Goal: Task Accomplishment & Management: Manage account settings

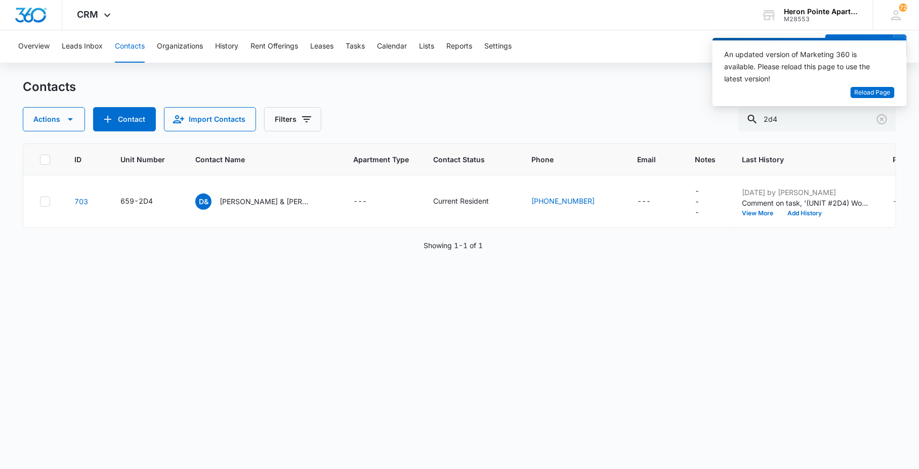
click at [800, 120] on input "2d4" at bounding box center [817, 119] width 158 height 24
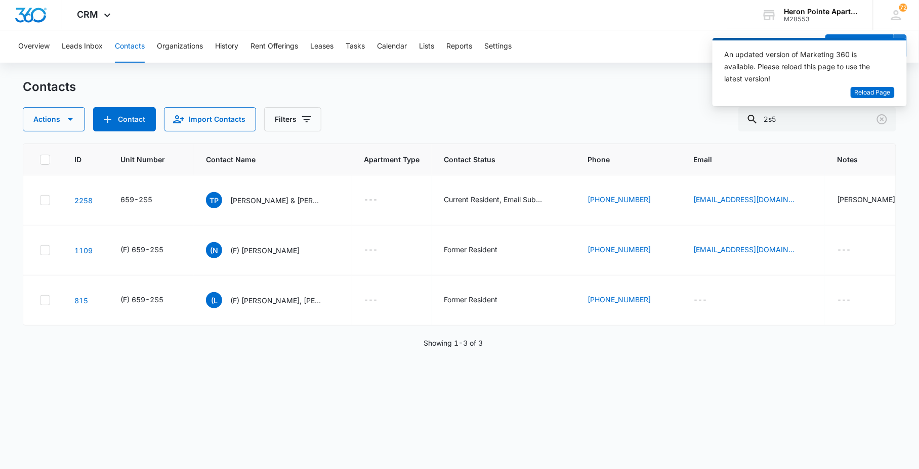
drag, startPoint x: 812, startPoint y: 114, endPoint x: 754, endPoint y: 114, distance: 57.7
click at [754, 114] on div "An updated version of Marketing 360 is available. Please reload this page to us…" at bounding box center [809, 76] width 194 height 76
drag, startPoint x: 754, startPoint y: 114, endPoint x: 791, endPoint y: 112, distance: 36.5
click at [791, 112] on div "An updated version of Marketing 360 is available. Please reload this page to us…" at bounding box center [809, 76] width 194 height 76
drag, startPoint x: 794, startPoint y: 119, endPoint x: 788, endPoint y: 120, distance: 6.1
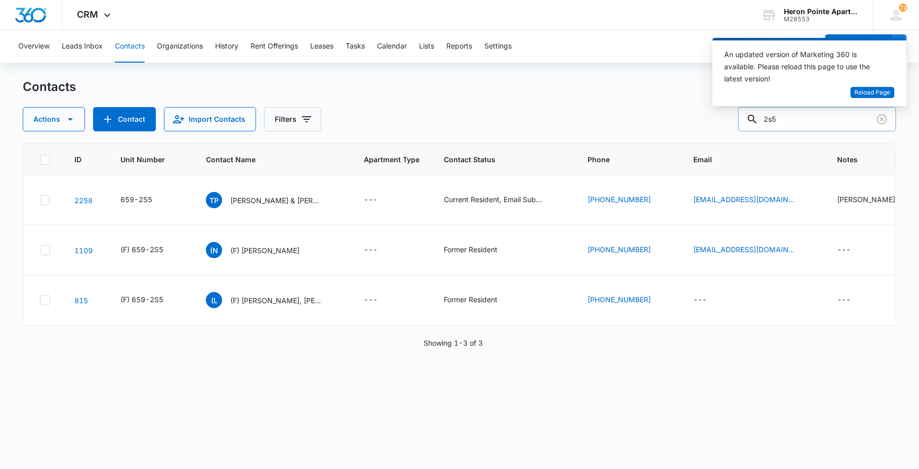
click at [795, 119] on input "2s5" at bounding box center [817, 119] width 158 height 24
drag, startPoint x: 788, startPoint y: 120, endPoint x: 766, endPoint y: 122, distance: 21.8
click at [770, 123] on div "2s5" at bounding box center [817, 119] width 158 height 24
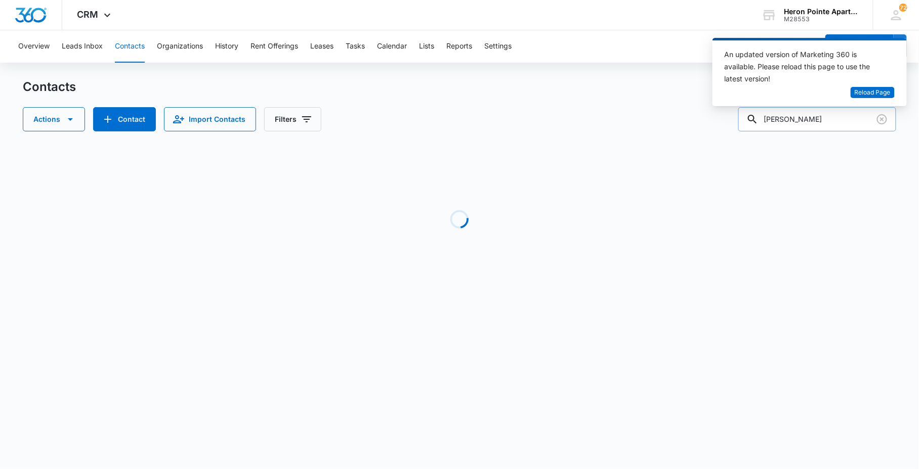
drag, startPoint x: 830, startPoint y: 119, endPoint x: 868, endPoint y: 117, distance: 38.0
click at [868, 117] on input "[PERSON_NAME]" at bounding box center [817, 119] width 158 height 24
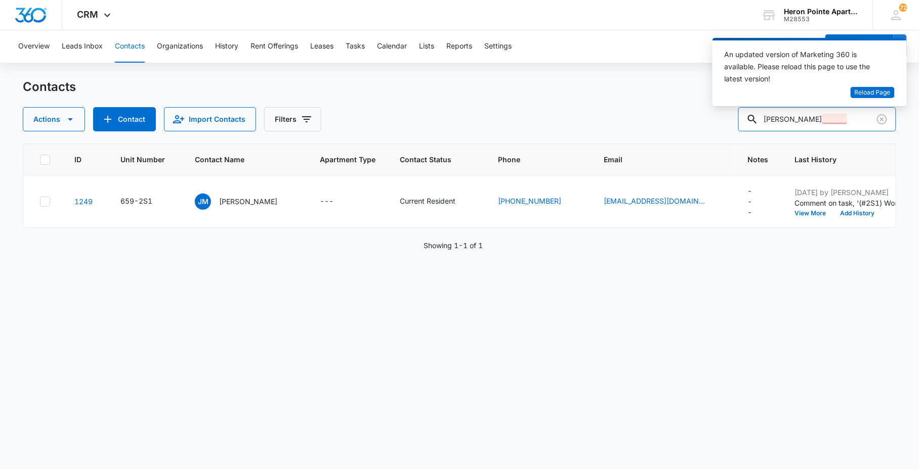
drag, startPoint x: 828, startPoint y: 119, endPoint x: 508, endPoint y: 123, distance: 320.2
click at [610, 115] on div "Actions Contact Import Contacts Filters [PERSON_NAME]" at bounding box center [459, 119] width 873 height 24
type input "2m2"
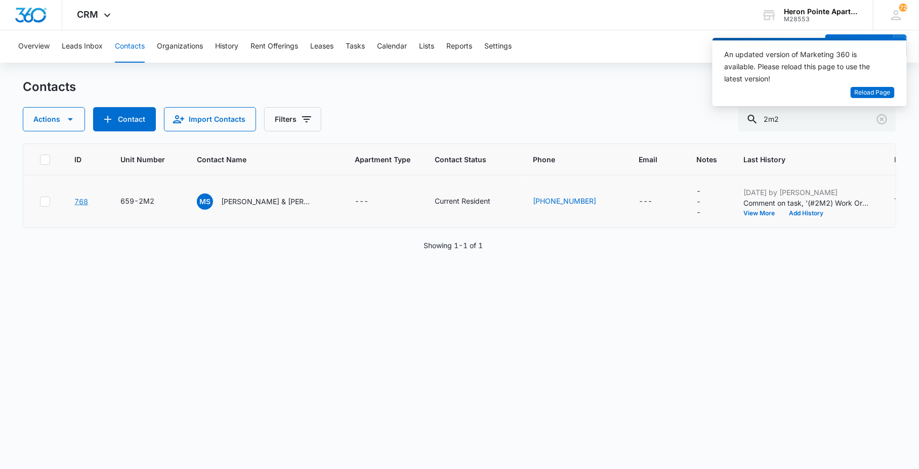
click at [85, 204] on link "768" at bounding box center [81, 201] width 14 height 9
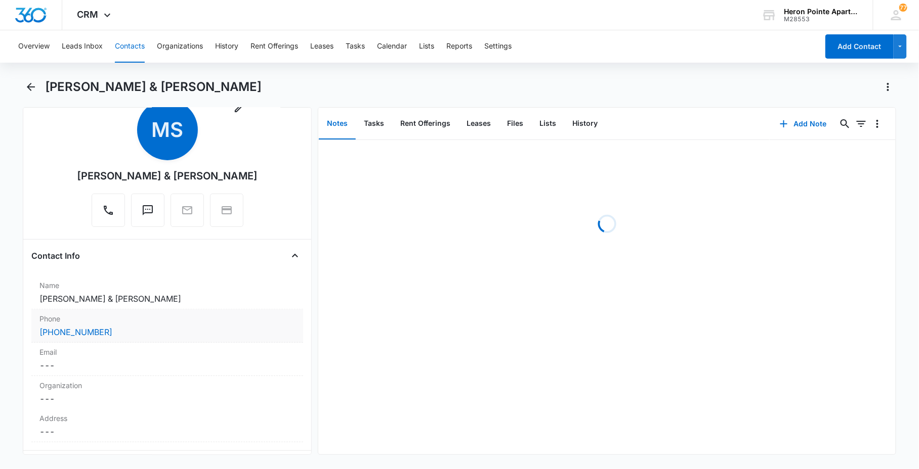
scroll to position [56, 0]
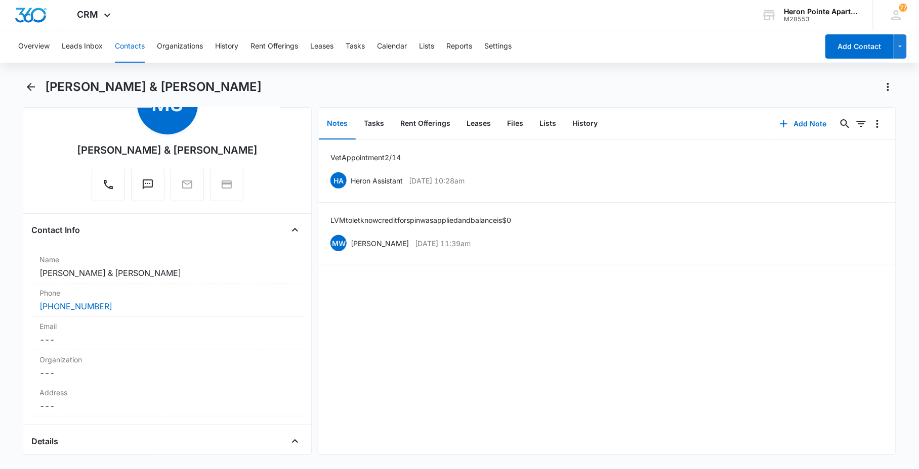
click at [908, 282] on main "Marci Schroeder & Byron Brakke Remove MS Marci Schroeder & Byron Brakke Contact…" at bounding box center [459, 273] width 919 height 389
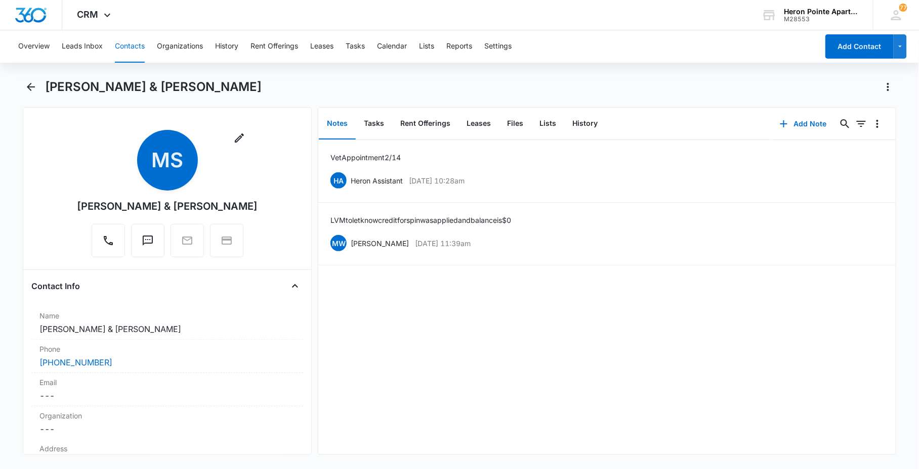
click at [143, 49] on button "Contacts" at bounding box center [130, 46] width 30 height 32
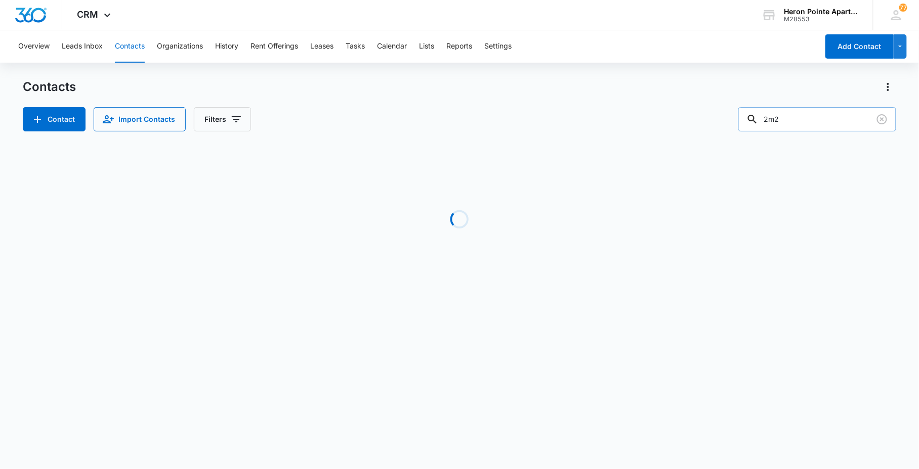
drag, startPoint x: 788, startPoint y: 113, endPoint x: 605, endPoint y: 118, distance: 183.2
click at [749, 118] on div "Contact Import Contacts Filters 2m2" at bounding box center [459, 119] width 873 height 24
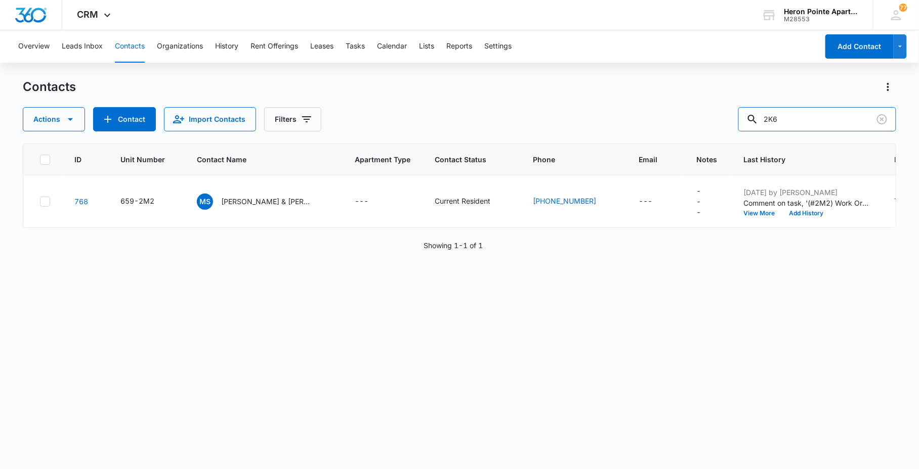
type input "2K6"
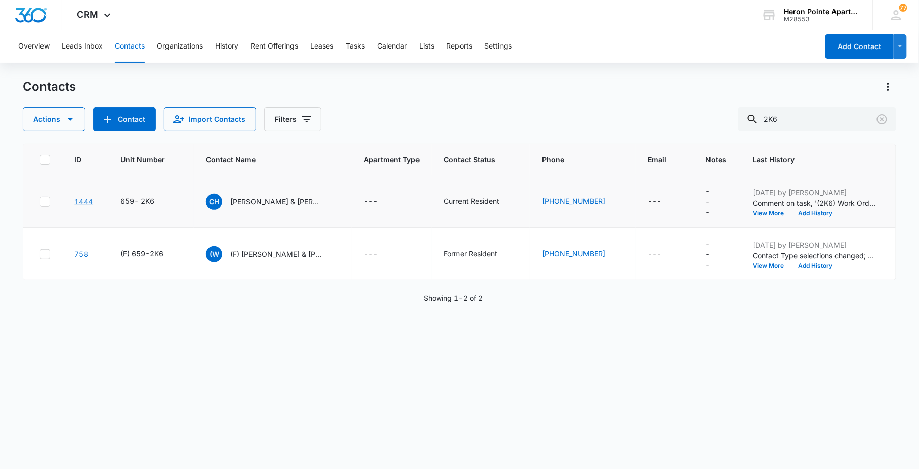
click at [82, 201] on link "1444" at bounding box center [83, 201] width 18 height 9
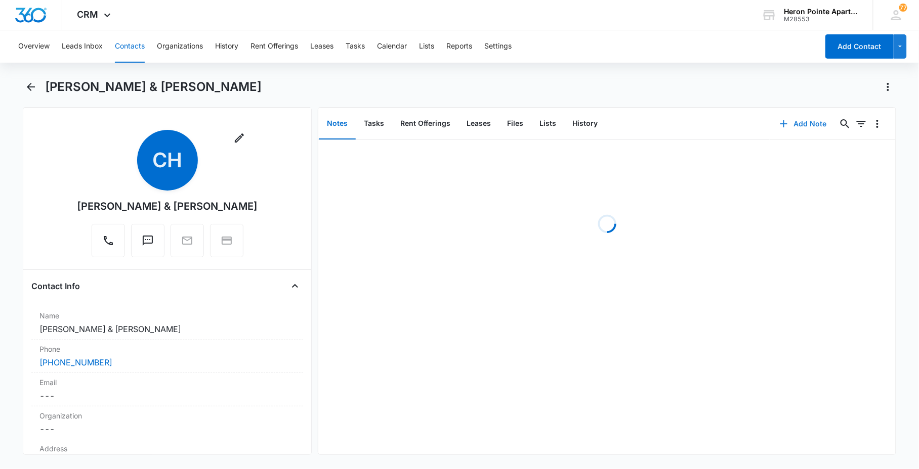
click at [797, 119] on button "Add Note" at bounding box center [802, 124] width 67 height 24
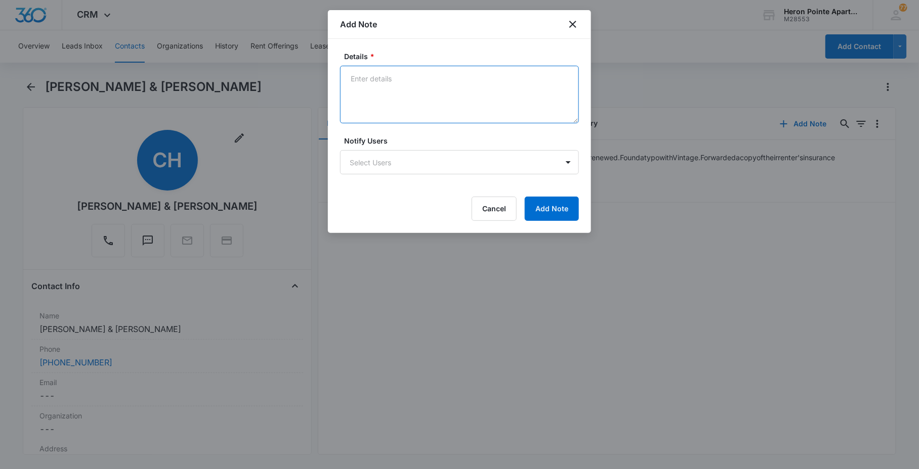
drag, startPoint x: 427, startPoint y: 88, endPoint x: 421, endPoint y: 90, distance: 6.4
click at [421, 90] on textarea "Details *" at bounding box center [459, 95] width 239 height 58
type textarea "c"
click at [383, 90] on textarea "Caryn is driving a rental car 2024 Volkswagon" at bounding box center [459, 95] width 239 height 58
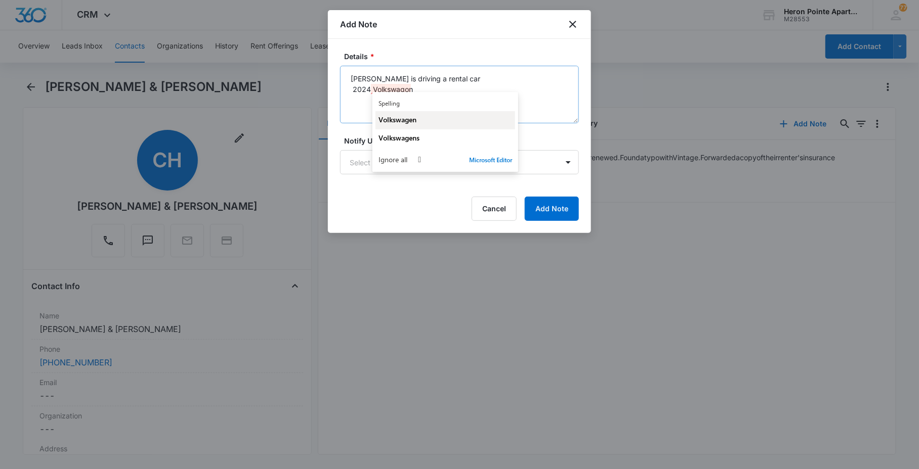
click at [432, 122] on div "Volkswagen" at bounding box center [445, 120] width 134 height 10
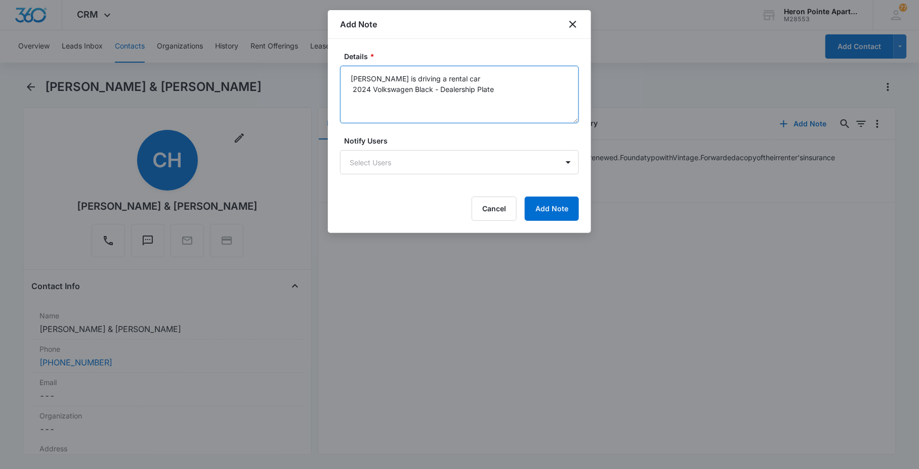
click at [467, 67] on textarea "Caryn is driving a rental car 2024 Volkswagen Black - Dealership Plate" at bounding box center [459, 95] width 239 height 58
click at [466, 72] on textarea "Caryn is driving a rental car 2024 Volkswagen Black - Dealership Plate" at bounding box center [459, 95] width 239 height 58
type textarea "Caryn is driving a rental car right now (09/2025) 2024 Volkswagen Black - Deale…"
click at [549, 211] on button "Add Note" at bounding box center [552, 209] width 54 height 24
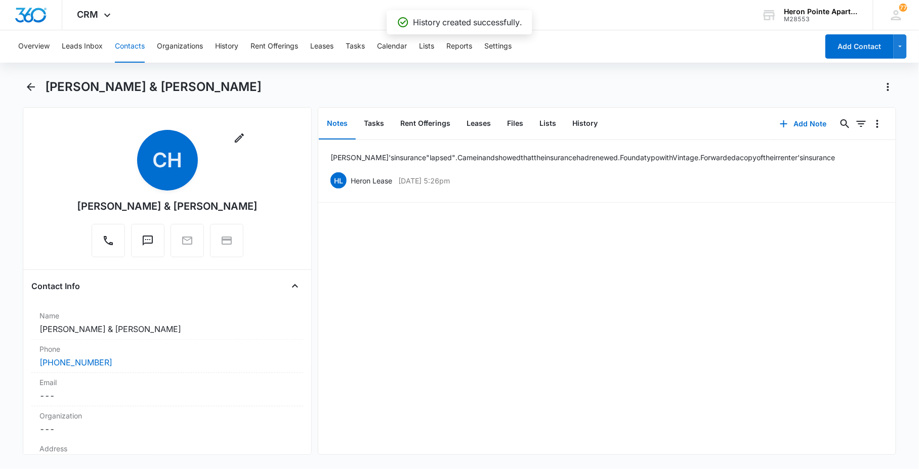
click at [137, 47] on button "Contacts" at bounding box center [130, 46] width 30 height 32
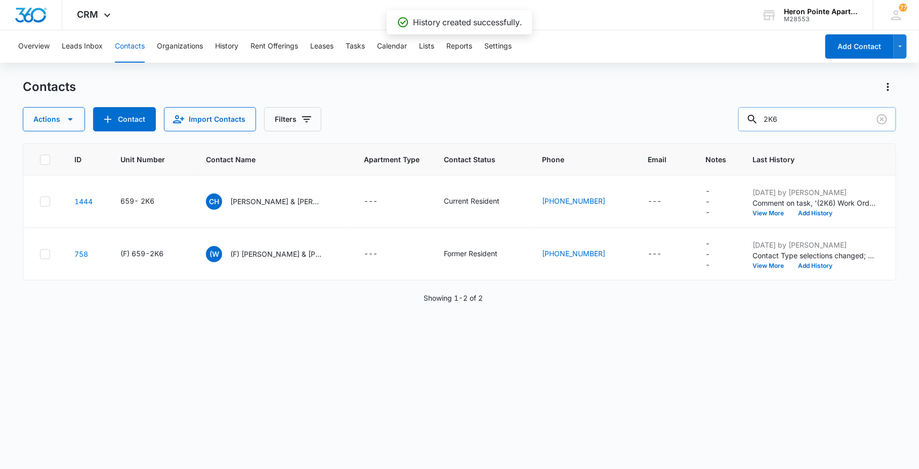
drag, startPoint x: 810, startPoint y: 115, endPoint x: 810, endPoint y: 122, distance: 7.1
click at [810, 122] on input "2K6" at bounding box center [817, 119] width 158 height 24
drag, startPoint x: 810, startPoint y: 122, endPoint x: 676, endPoint y: 108, distance: 135.3
click at [734, 122] on div "Actions Contact Import Contacts Filters 2K6" at bounding box center [459, 119] width 873 height 24
type input "ava"
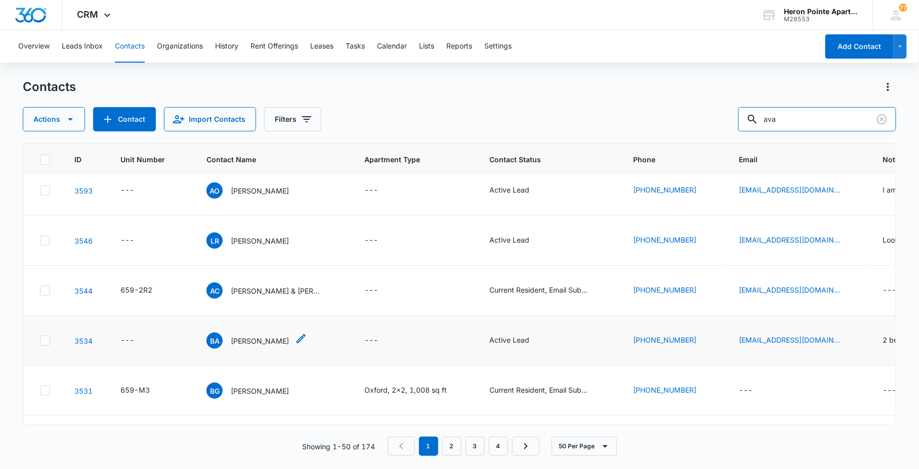
scroll to position [112, 0]
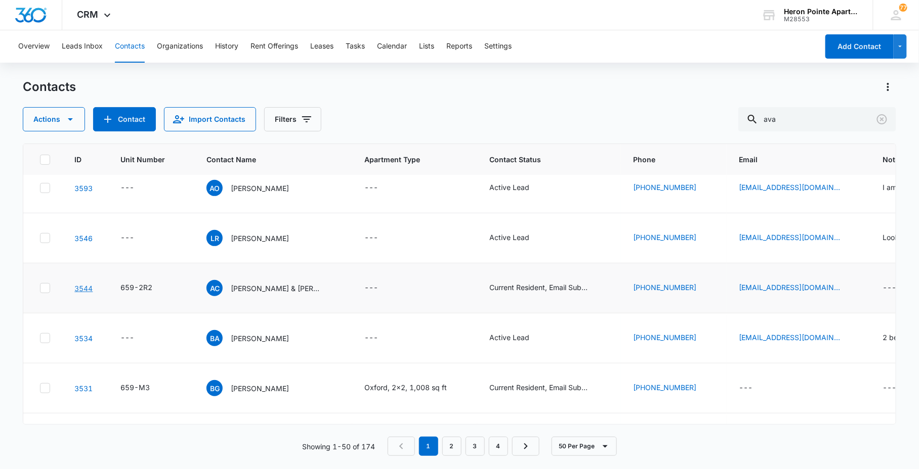
click at [89, 289] on link "3544" at bounding box center [83, 288] width 18 height 9
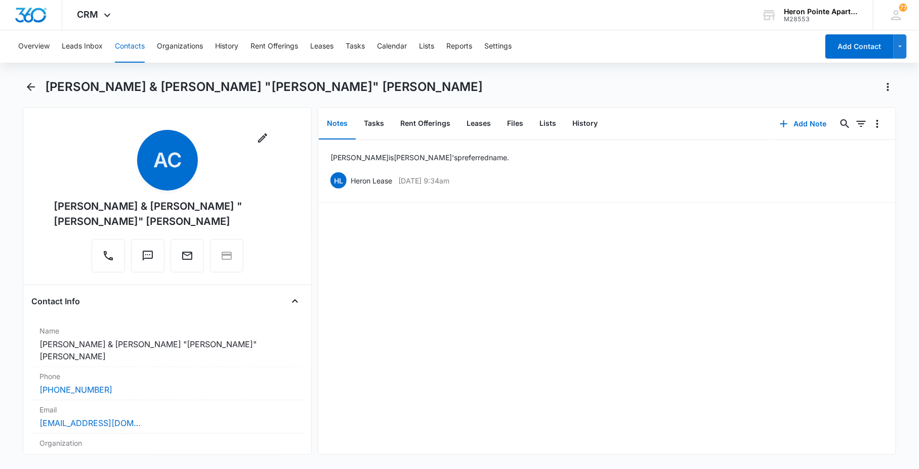
click at [124, 51] on button "Contacts" at bounding box center [130, 46] width 30 height 32
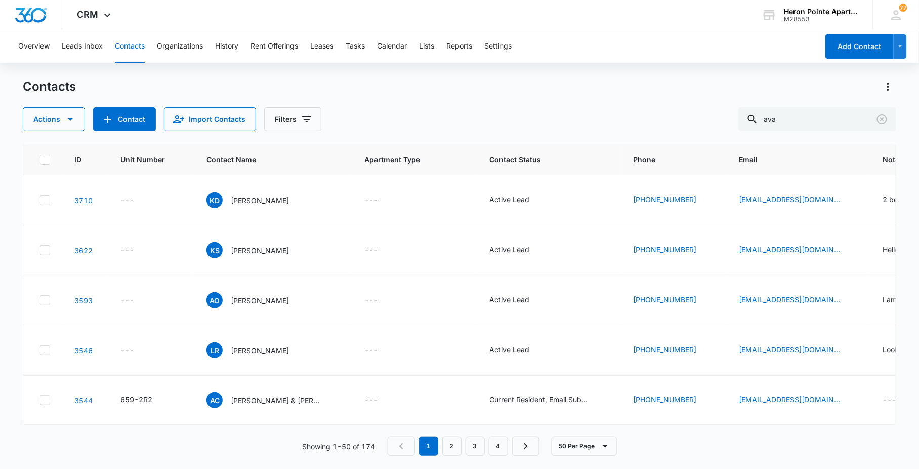
scroll to position [112, 0]
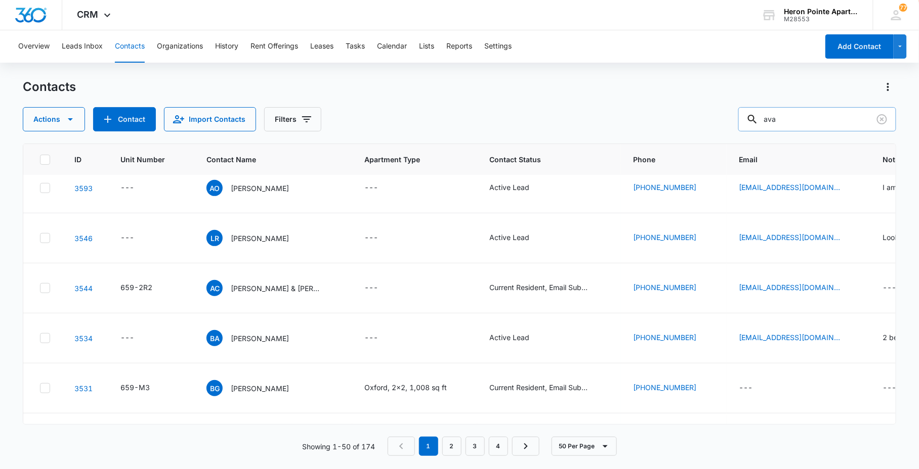
click at [816, 122] on input "ava" at bounding box center [817, 119] width 158 height 24
drag, startPoint x: 816, startPoint y: 122, endPoint x: 727, endPoint y: 89, distance: 94.6
click at [747, 98] on div "Contacts Actions Contact Import Contacts Filters ava" at bounding box center [459, 105] width 873 height 53
type input "i4"
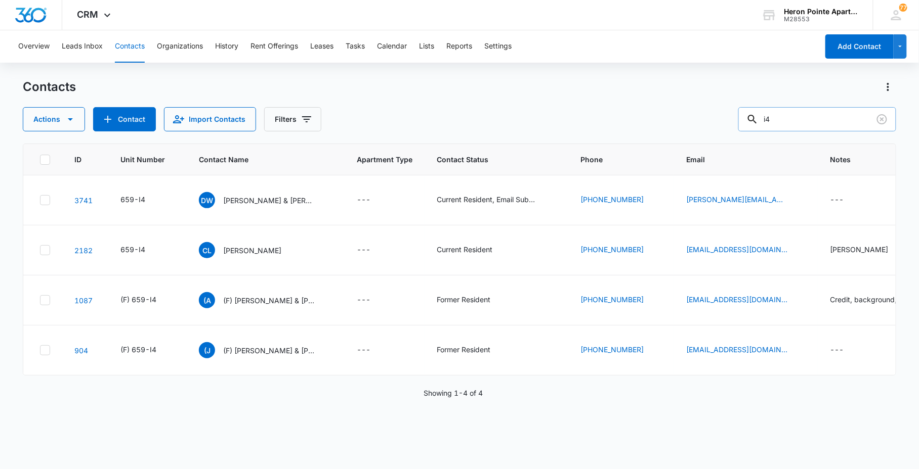
scroll to position [0, 0]
click at [776, 118] on input "i4" at bounding box center [817, 119] width 158 height 24
click at [78, 199] on link "3741" at bounding box center [83, 200] width 18 height 9
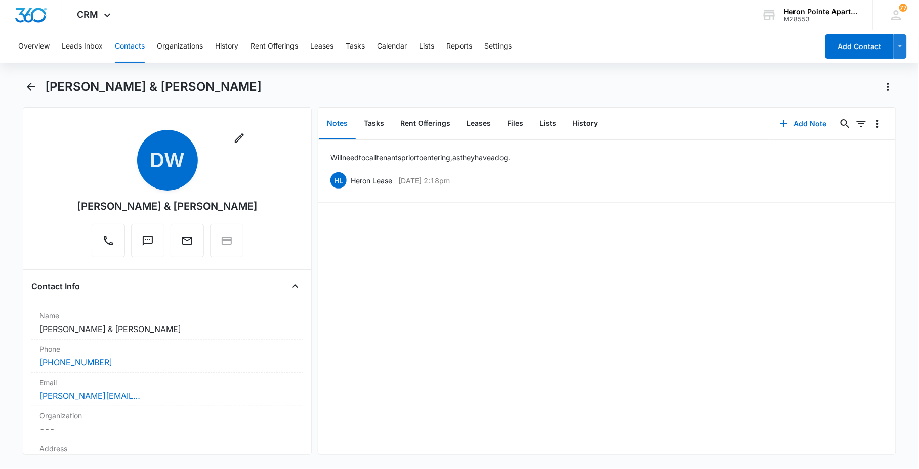
drag, startPoint x: 651, startPoint y: 77, endPoint x: 692, endPoint y: 104, distance: 48.3
click at [651, 77] on div "Overview Leads Inbox Contacts Organizations History Rent Offerings Leases Tasks…" at bounding box center [459, 248] width 919 height 437
click at [381, 124] on button "Tasks" at bounding box center [374, 123] width 36 height 31
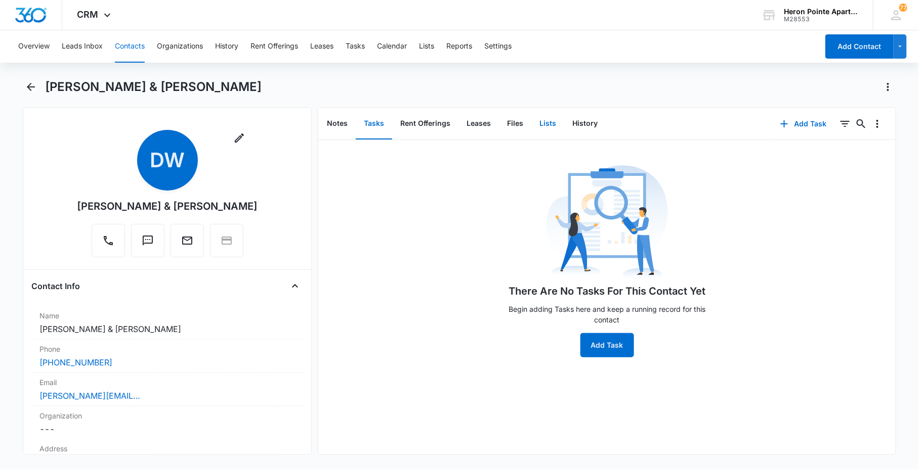
click at [553, 124] on button "Lists" at bounding box center [547, 123] width 33 height 31
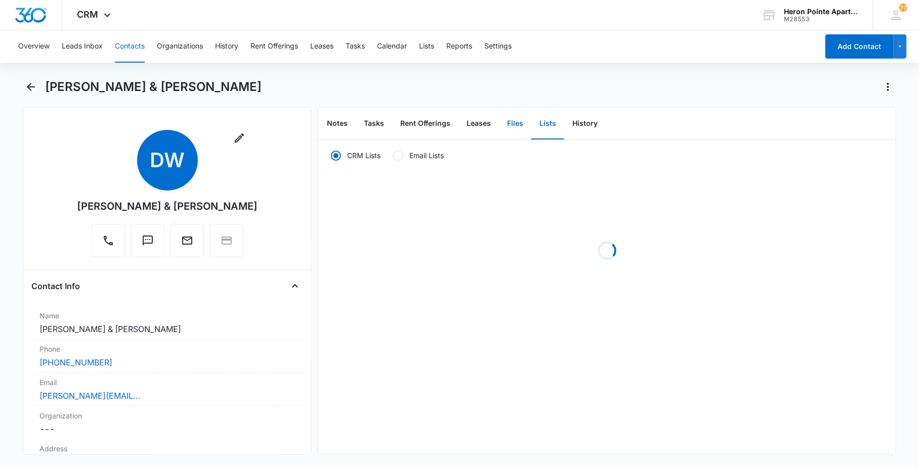
click at [515, 124] on button "Files" at bounding box center [515, 123] width 32 height 31
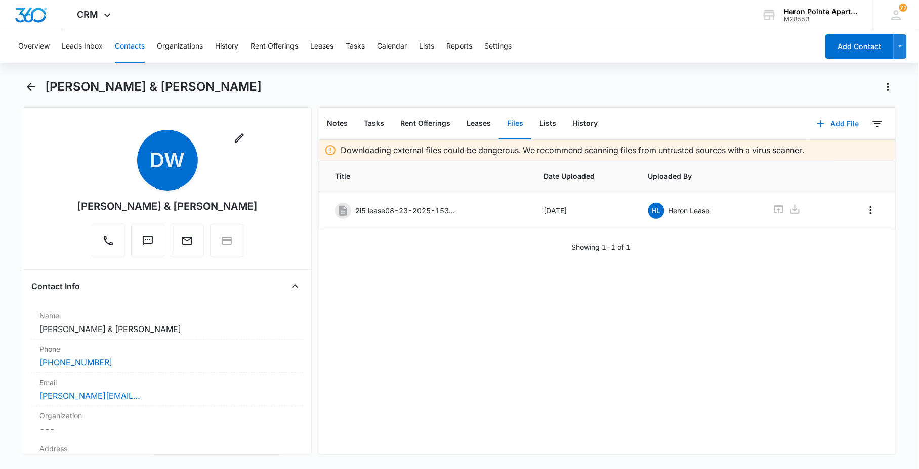
click at [822, 119] on button "Add File" at bounding box center [837, 124] width 63 height 24
click at [832, 154] on div "Upload Files" at bounding box center [823, 155] width 40 height 7
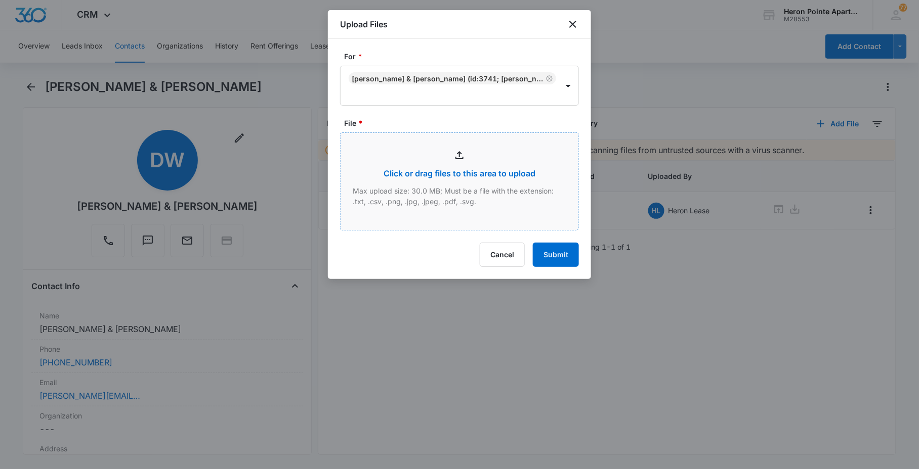
type input "C:\fakepath\I4 Lease09-08-2025-203035.pdf"
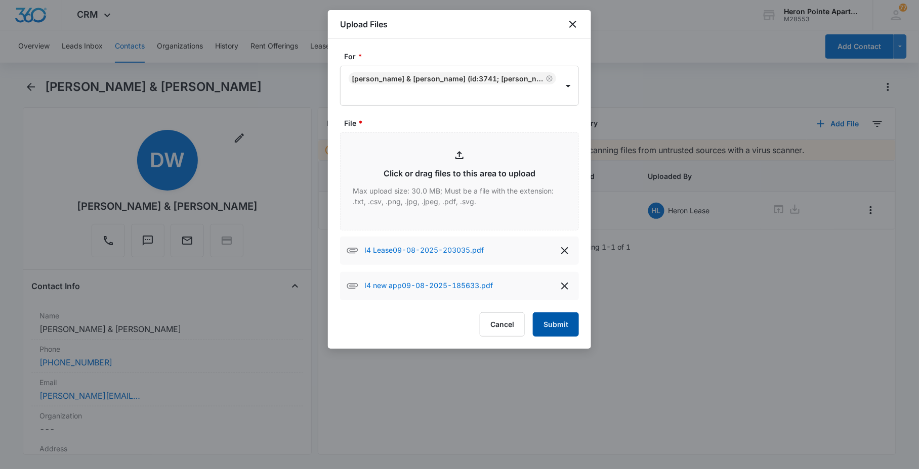
drag, startPoint x: 553, startPoint y: 324, endPoint x: 560, endPoint y: 318, distance: 9.0
click at [554, 323] on button "Submit" at bounding box center [556, 325] width 46 height 24
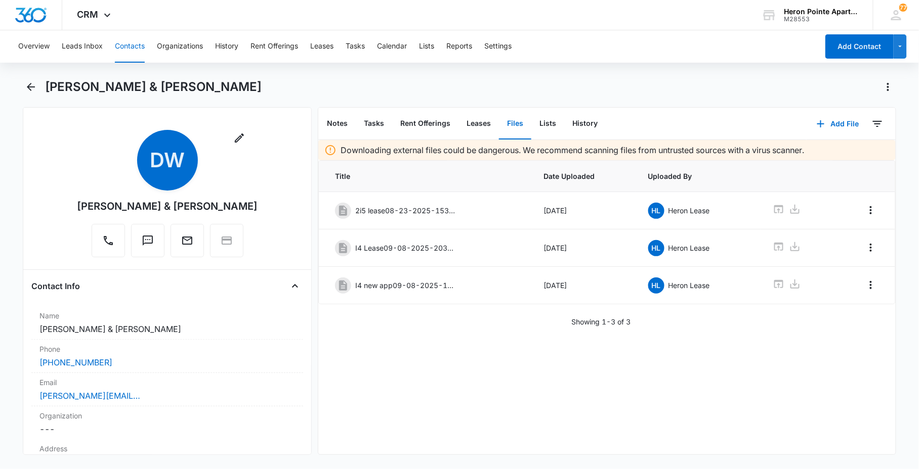
click at [607, 38] on div "Overview Leads Inbox Contacts Organizations History Rent Offerings Leases Tasks…" at bounding box center [415, 46] width 806 height 32
click at [842, 118] on button "Add File" at bounding box center [837, 124] width 63 height 24
click at [823, 150] on button "Upload Files" at bounding box center [829, 155] width 77 height 15
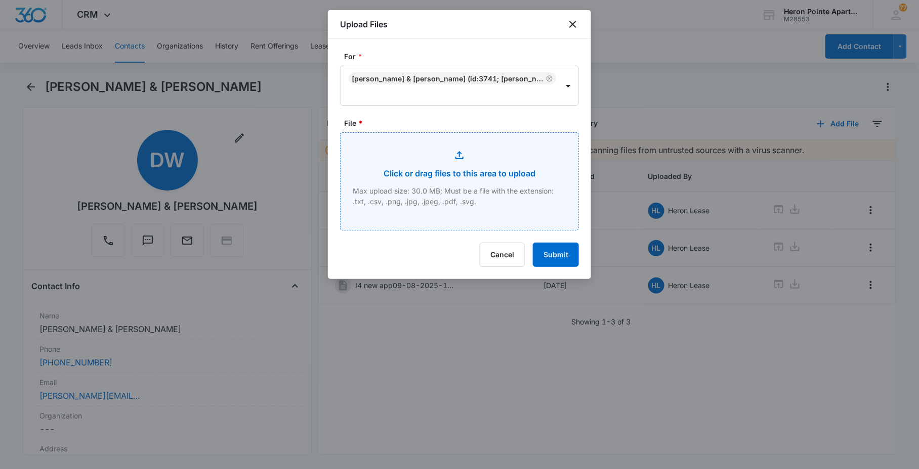
click at [437, 150] on input "File *" at bounding box center [459, 181] width 238 height 97
type input "C:\fakepath\Petunia Dog.jpg"
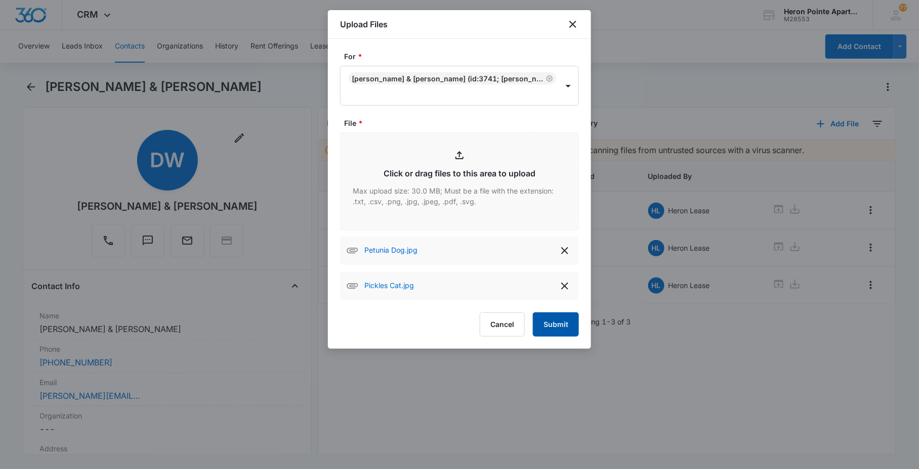
click at [557, 327] on button "Submit" at bounding box center [556, 325] width 46 height 24
